Goal: Transaction & Acquisition: Book appointment/travel/reservation

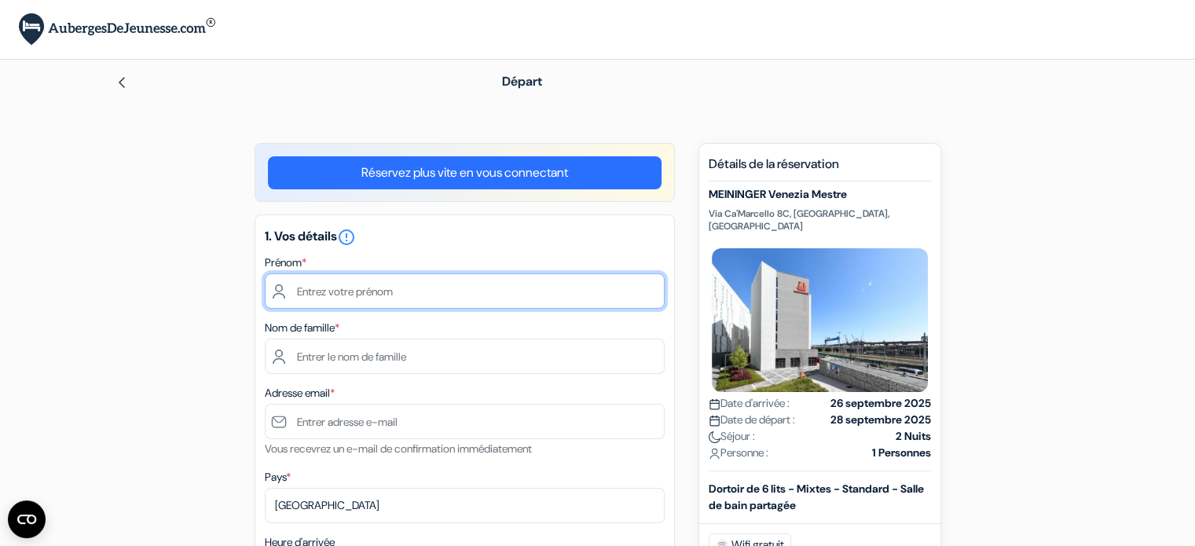
click at [467, 294] on input "text" at bounding box center [465, 290] width 400 height 35
type input "Jonathan"
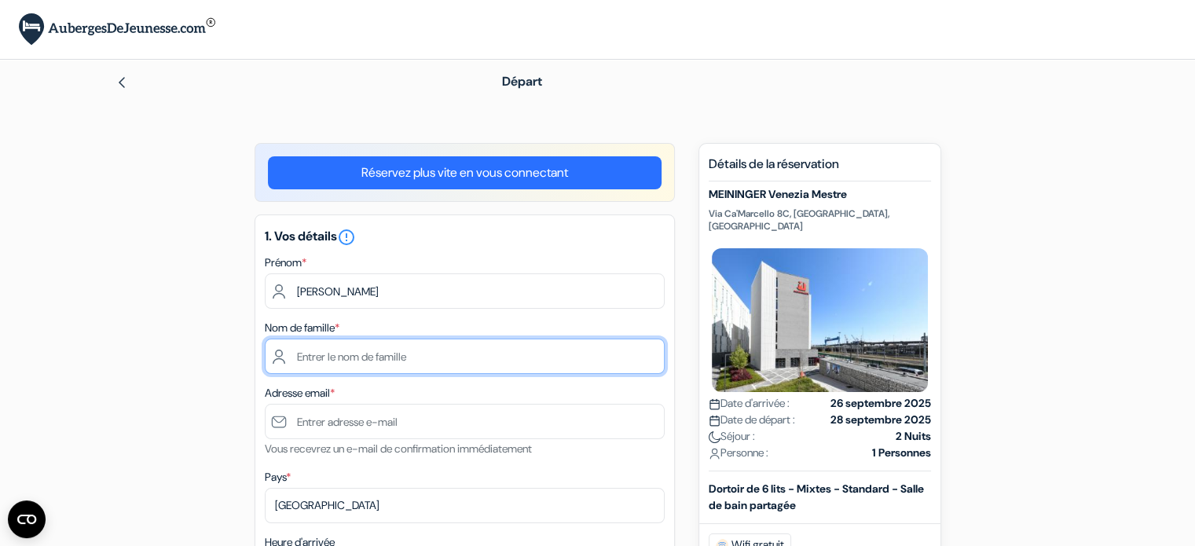
type input "Laurin"
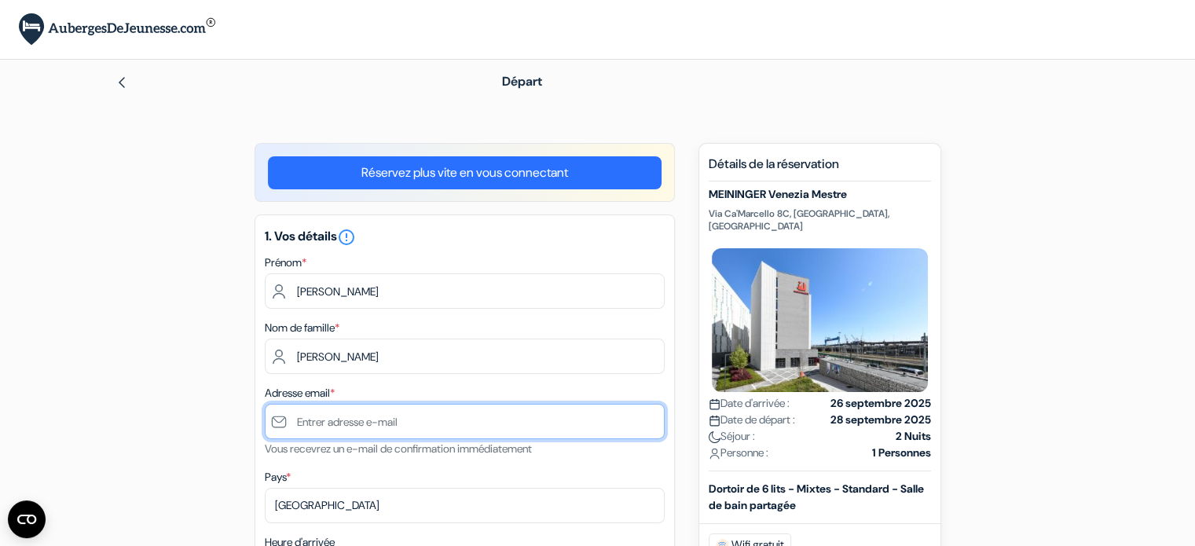
type input "jolover@live.ca"
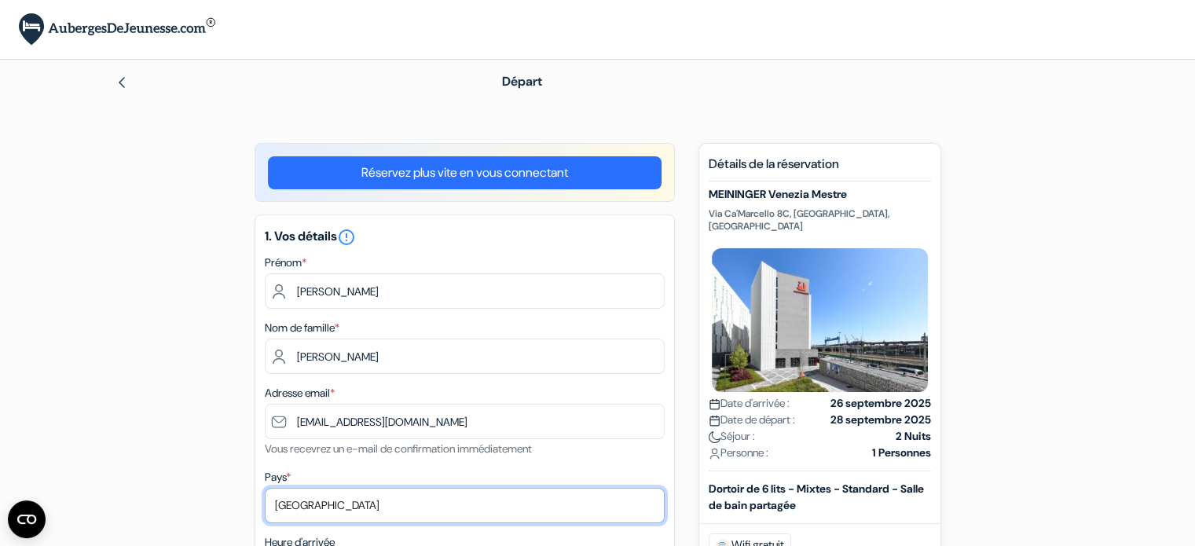
select select "42"
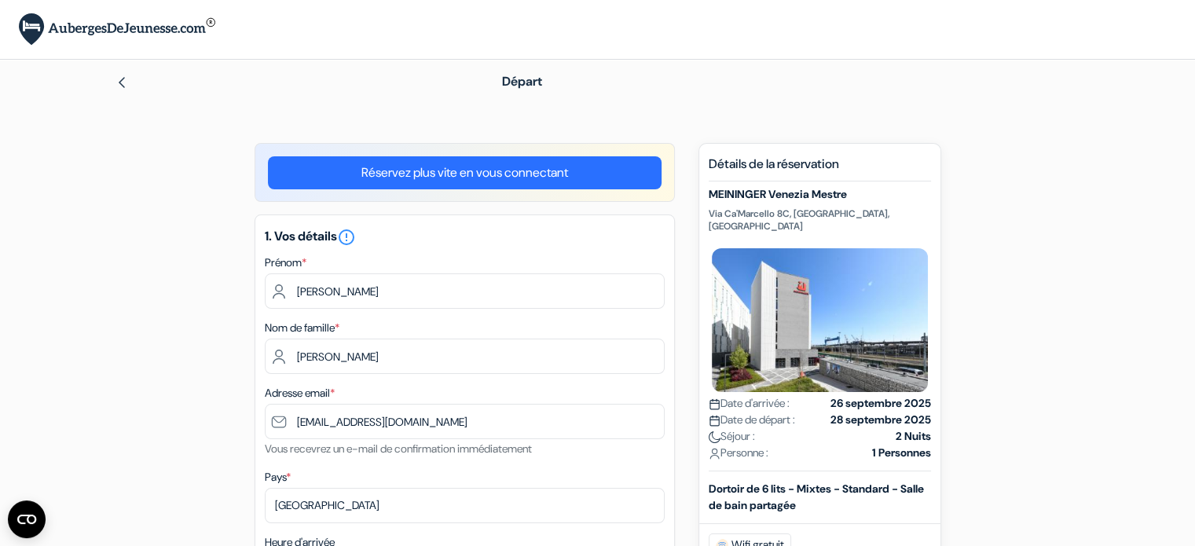
type input "15145605422"
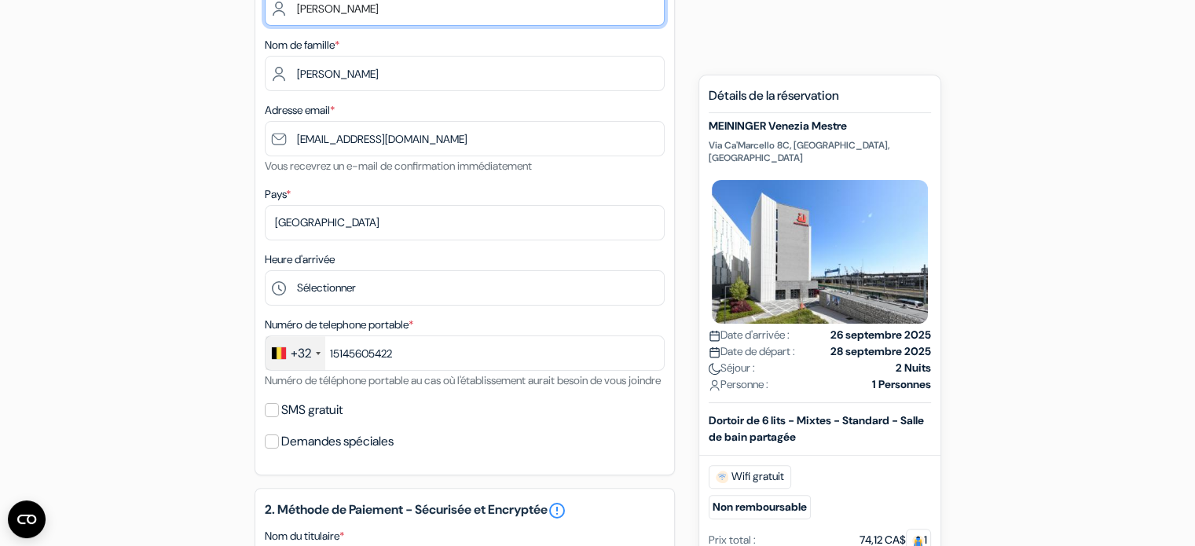
scroll to position [286, 0]
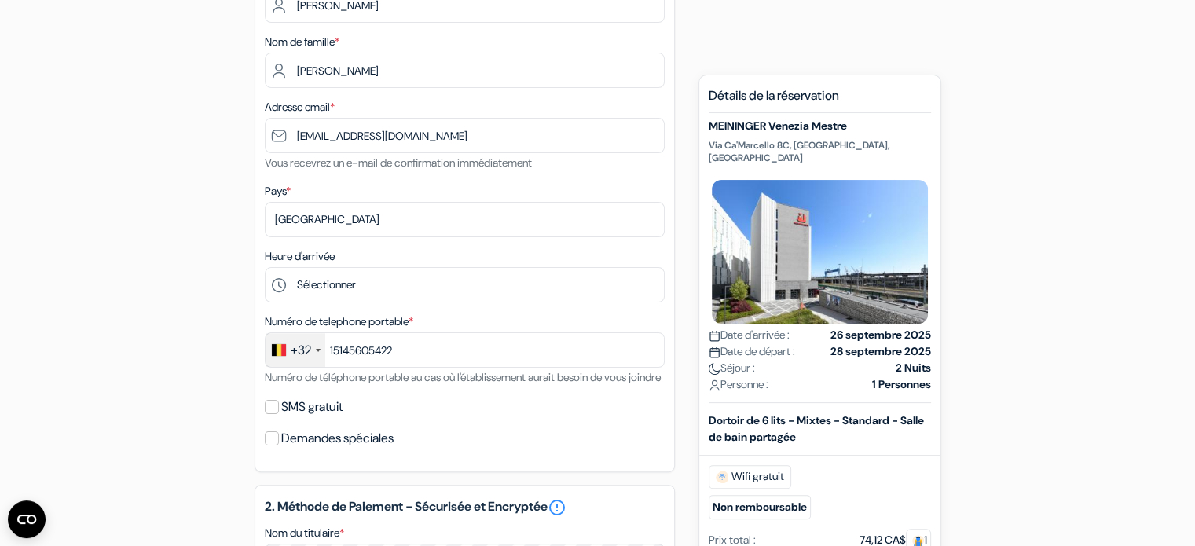
click at [306, 356] on div "+32" at bounding box center [301, 350] width 20 height 19
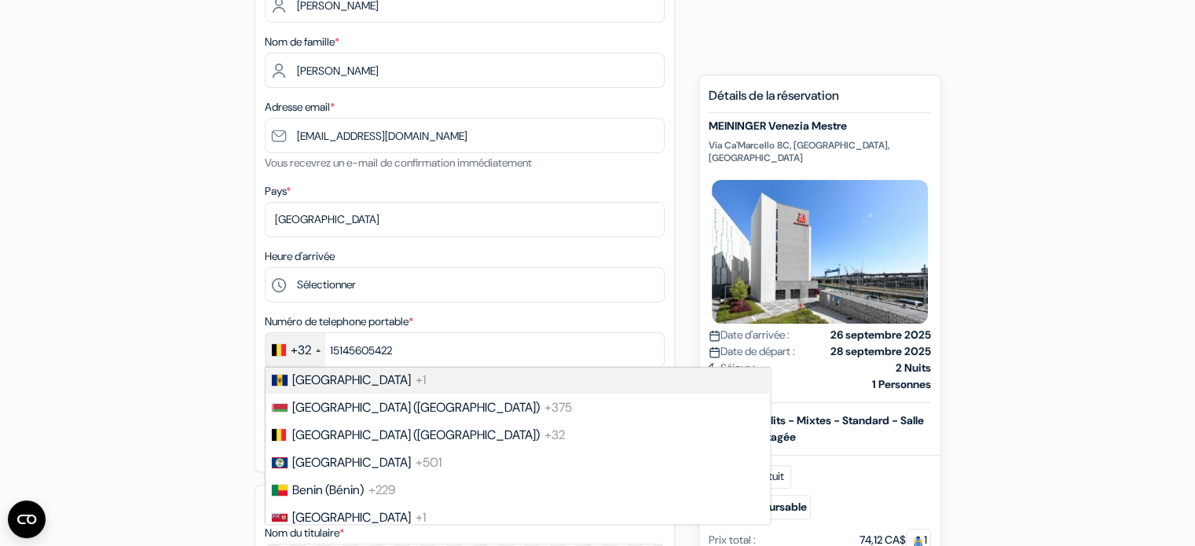
scroll to position [1062, 0]
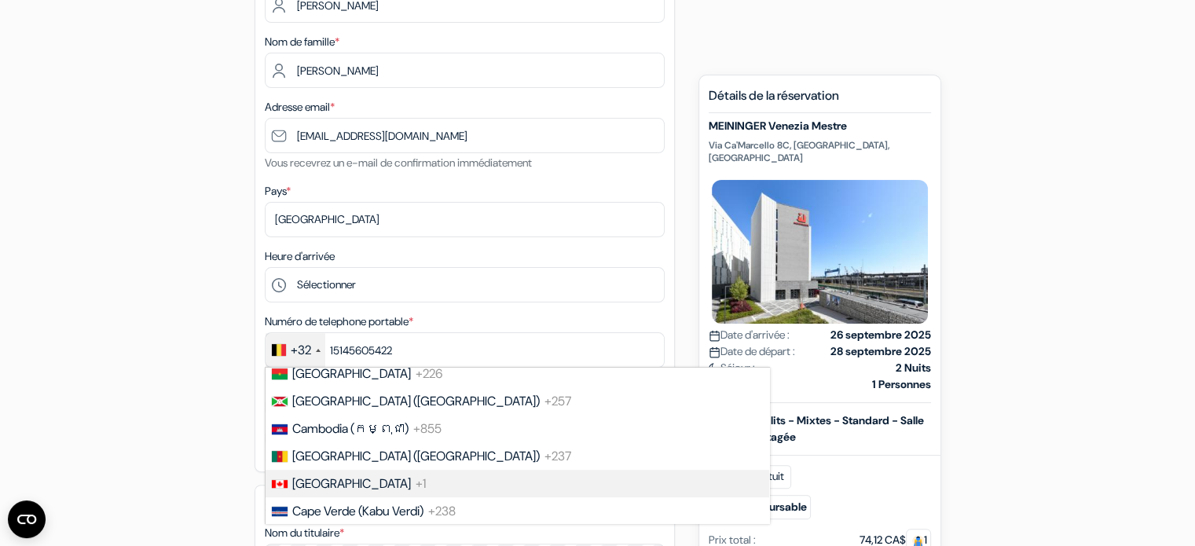
click at [416, 492] on span "+1" at bounding box center [421, 483] width 10 height 16
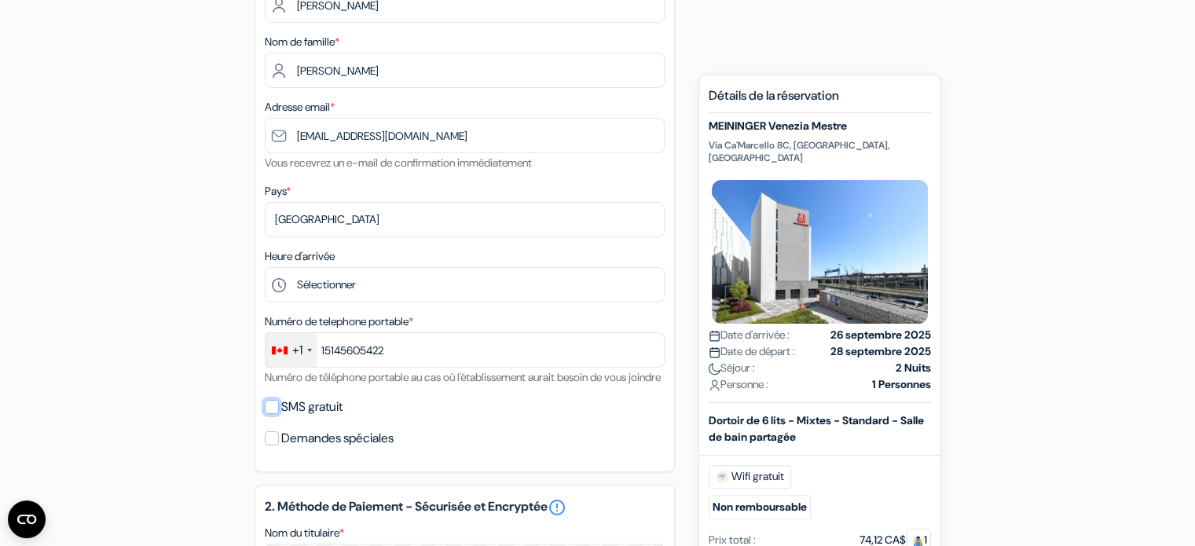
click at [266, 414] on input "SMS gratuit" at bounding box center [272, 407] width 14 height 14
checkbox input "true"
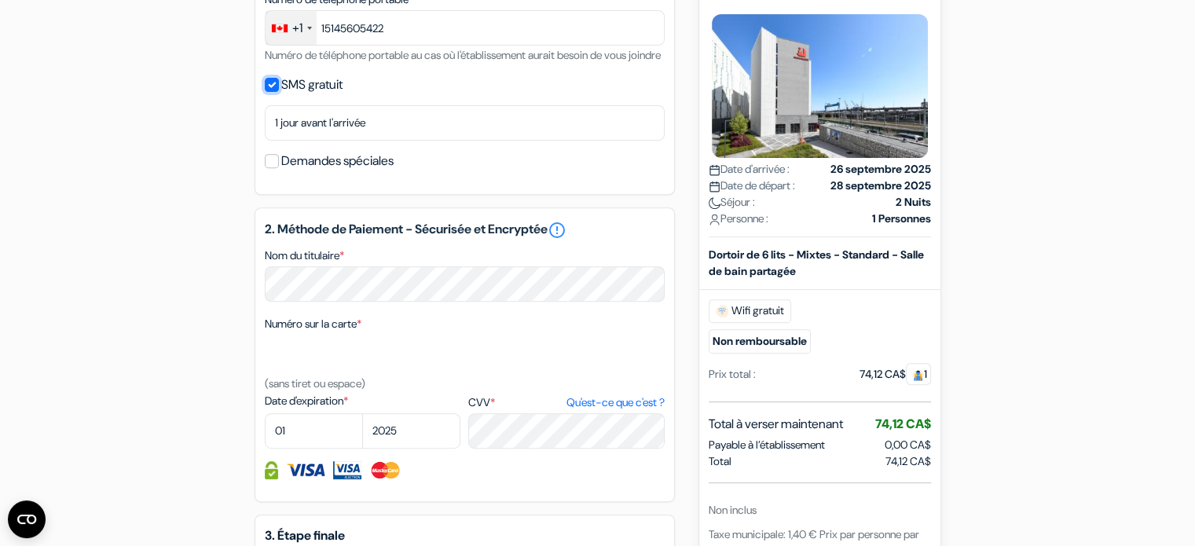
scroll to position [611, 0]
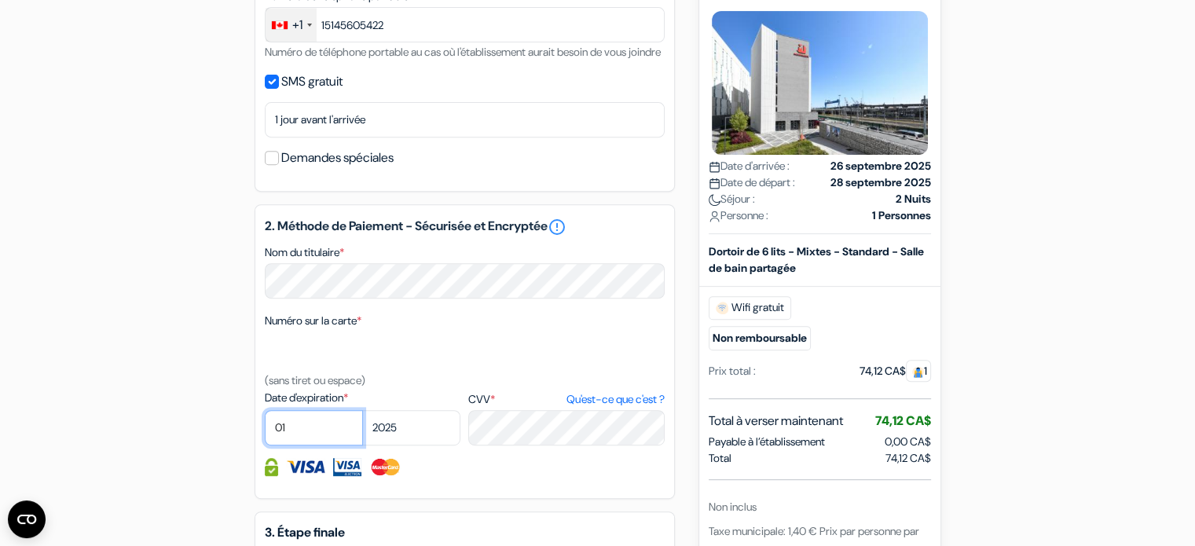
select select "06"
select select "2029"
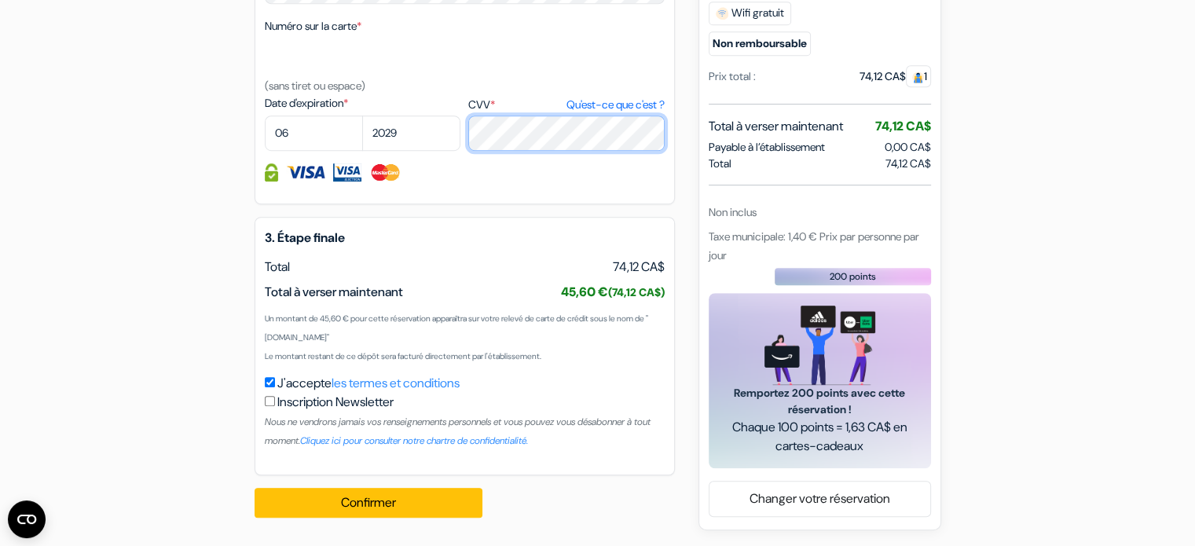
scroll to position [926, 0]
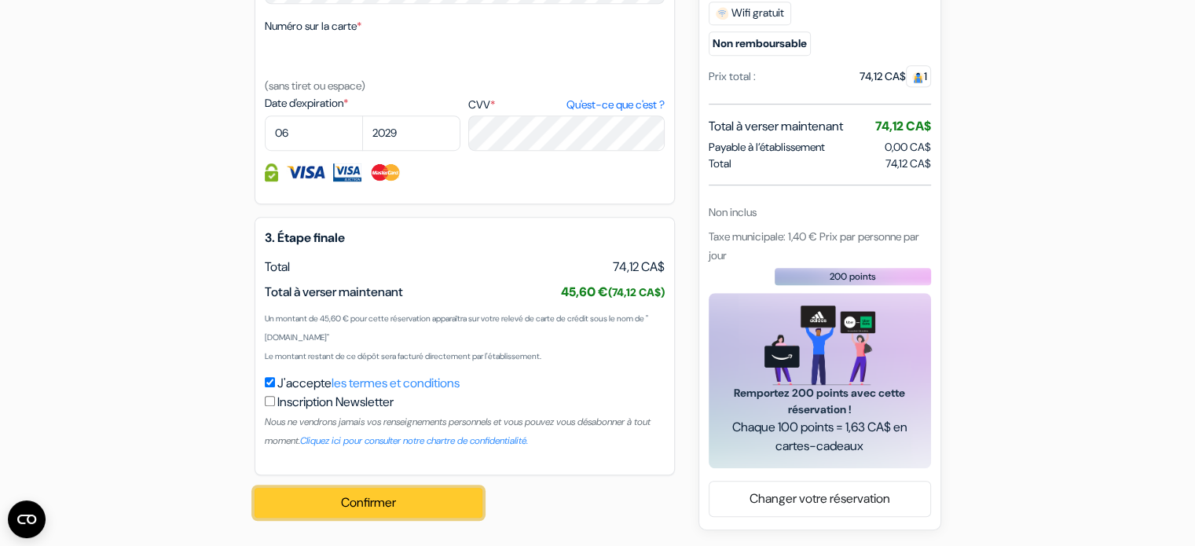
click at [445, 493] on button "Confirmer Loading..." at bounding box center [369, 503] width 228 height 30
